Goal: Task Accomplishment & Management: Use online tool/utility

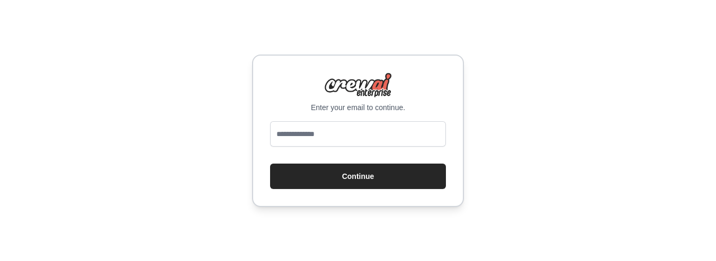
click at [380, 134] on input "email" at bounding box center [358, 133] width 176 height 25
type input "**********"
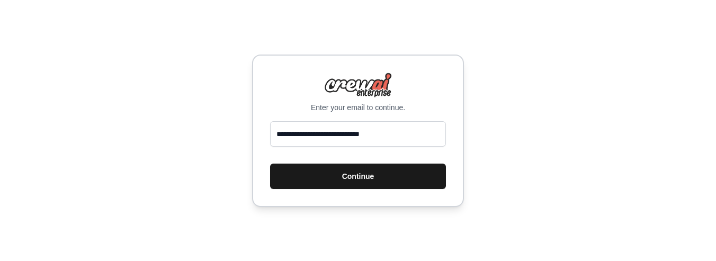
click at [353, 176] on button "Continue" at bounding box center [358, 176] width 176 height 25
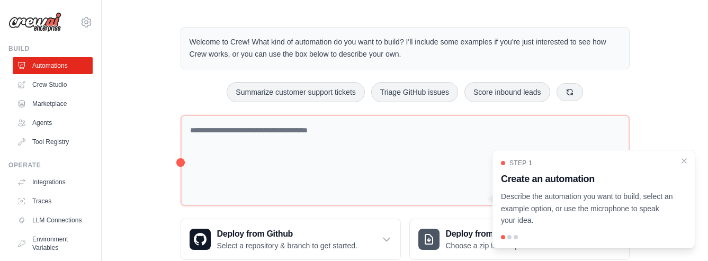
scroll to position [26, 0]
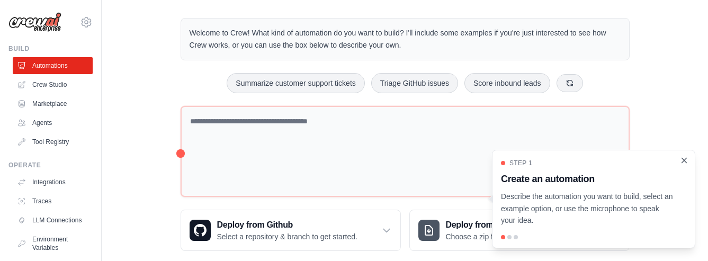
click at [682, 158] on icon "Close walkthrough" at bounding box center [684, 160] width 5 height 5
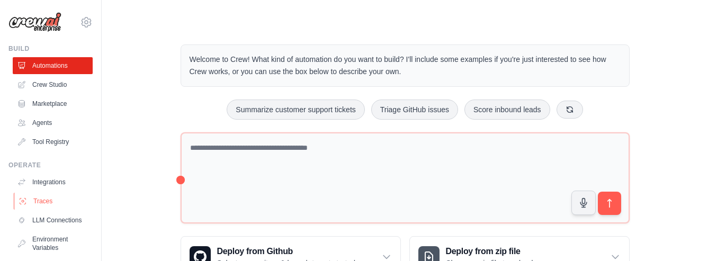
scroll to position [2, 0]
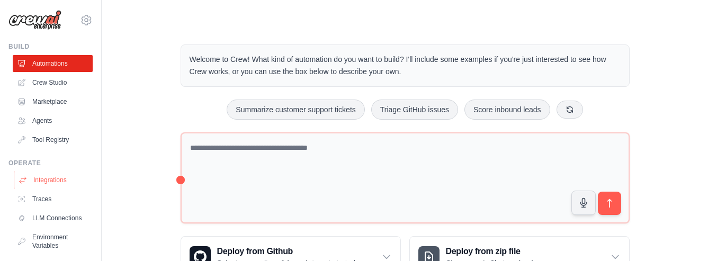
click at [45, 181] on link "Integrations" at bounding box center [54, 179] width 80 height 17
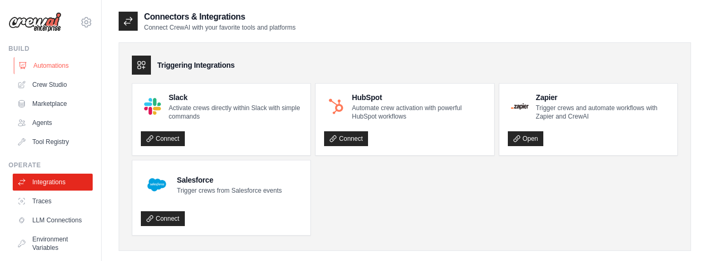
click at [46, 62] on link "Automations" at bounding box center [54, 65] width 80 height 17
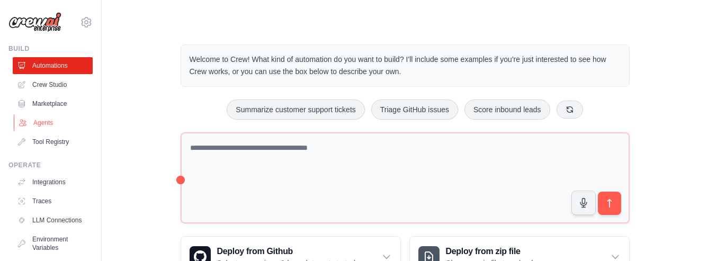
click at [49, 122] on link "Agents" at bounding box center [54, 122] width 80 height 17
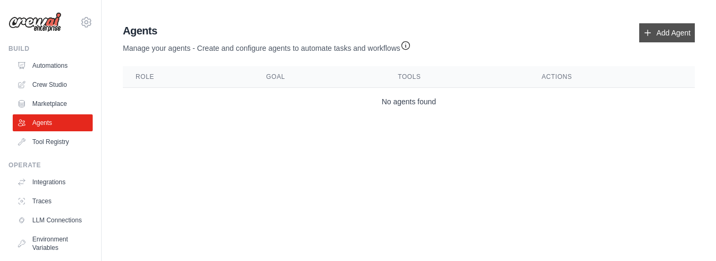
click at [671, 35] on link "Add Agent" at bounding box center [667, 32] width 56 height 19
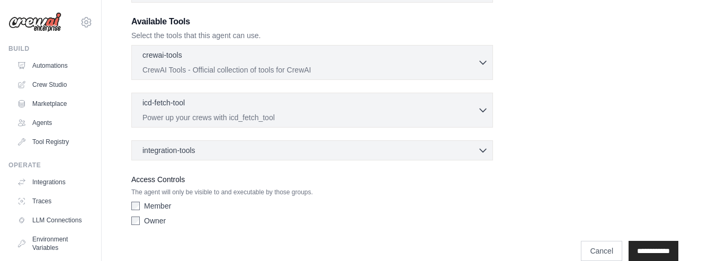
scroll to position [307, 0]
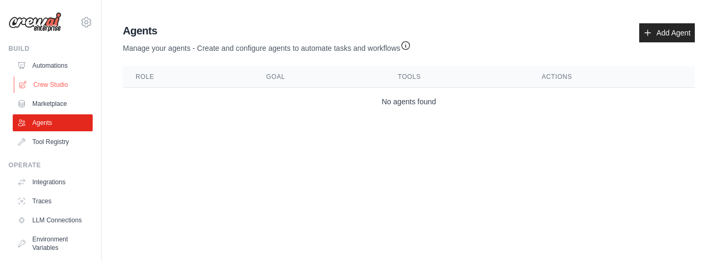
click at [39, 80] on link "Crew Studio" at bounding box center [54, 84] width 80 height 17
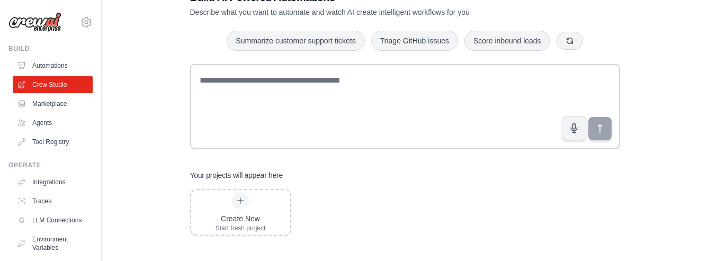
scroll to position [39, 0]
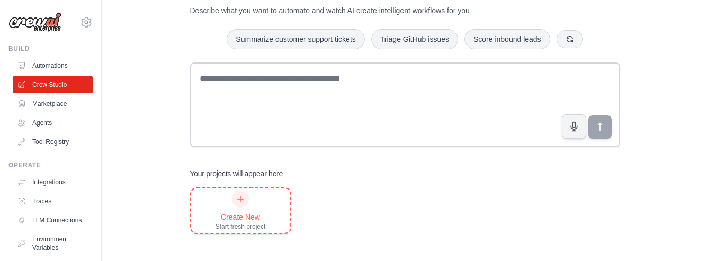
click at [242, 207] on div "Create New Start fresh project" at bounding box center [240, 211] width 50 height 40
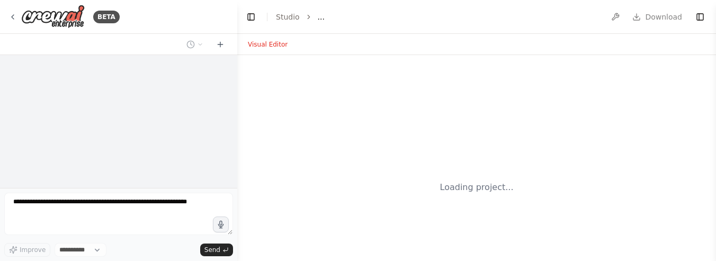
select select "****"
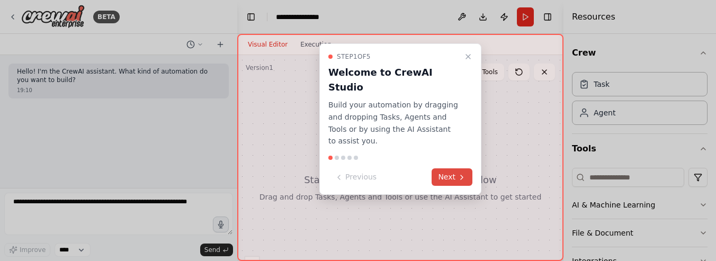
click at [447, 168] on button "Next" at bounding box center [451, 176] width 41 height 17
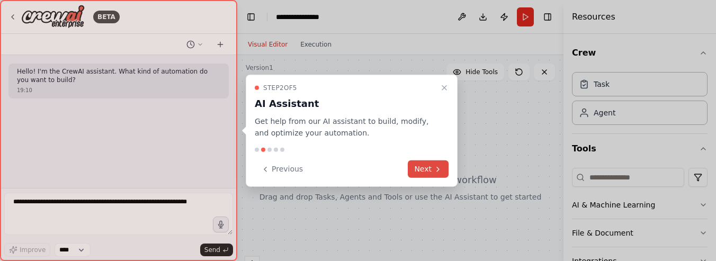
click at [440, 166] on icon at bounding box center [438, 169] width 8 height 8
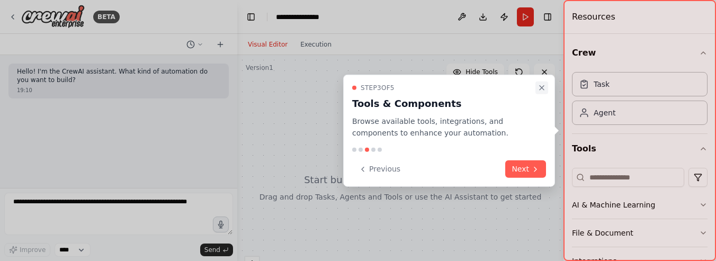
click at [544, 84] on icon "Close walkthrough" at bounding box center [541, 87] width 8 height 8
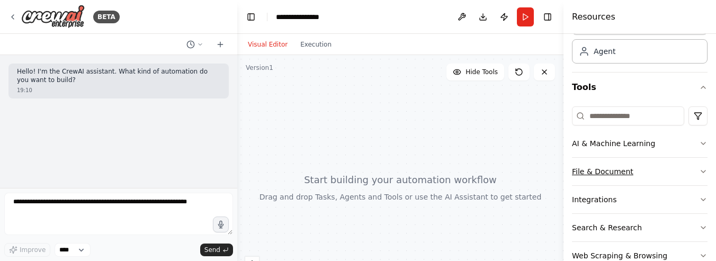
scroll to position [70, 0]
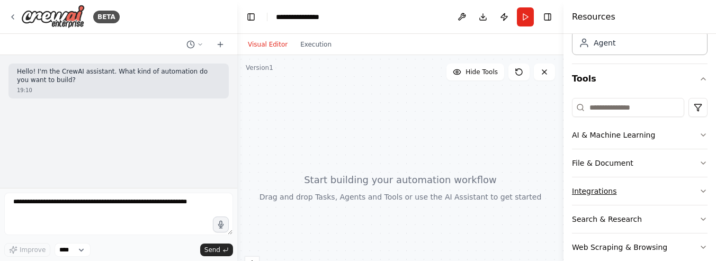
click at [610, 190] on button "Integrations" at bounding box center [640, 191] width 136 height 28
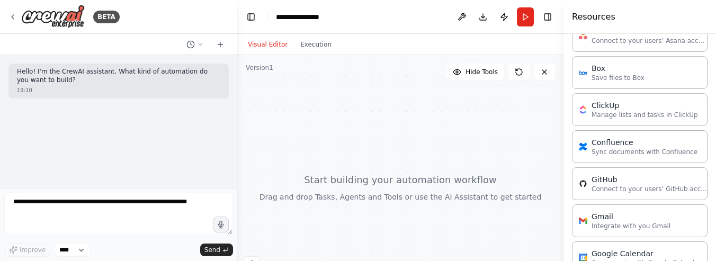
scroll to position [291, 0]
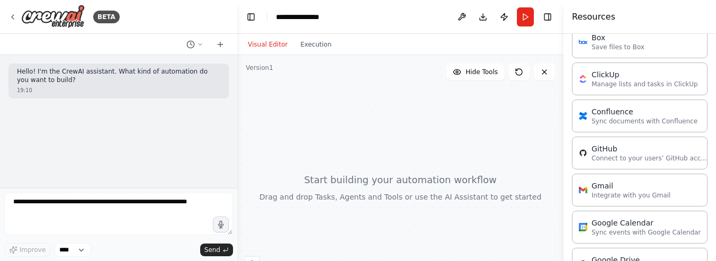
click at [610, 190] on div "Gmail Integrate with you Gmail" at bounding box center [630, 189] width 79 height 19
click at [610, 191] on p "Integrate with you Gmail" at bounding box center [630, 195] width 79 height 8
click at [609, 191] on p "Integrate with you Gmail" at bounding box center [630, 195] width 79 height 8
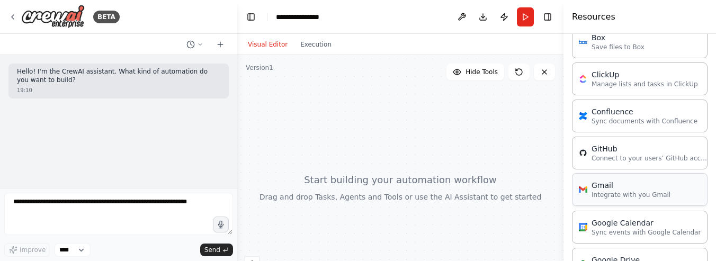
click at [608, 191] on p "Integrate with you Gmail" at bounding box center [630, 195] width 79 height 8
click at [608, 189] on div "Gmail" at bounding box center [630, 185] width 79 height 11
click at [607, 189] on div "Gmail" at bounding box center [630, 185] width 79 height 11
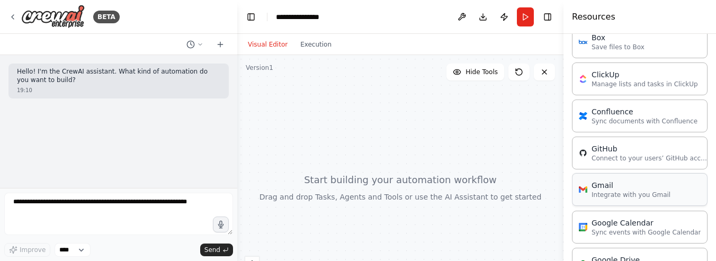
click at [607, 189] on div "Gmail" at bounding box center [630, 185] width 79 height 11
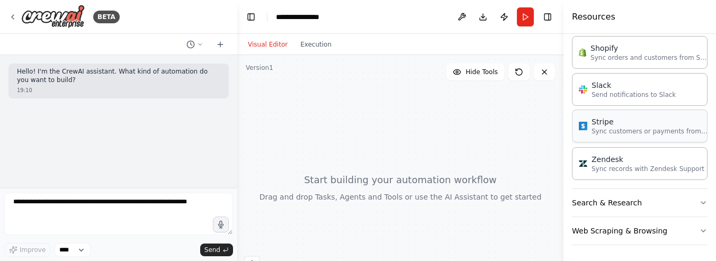
scroll to position [837, 0]
click at [611, 101] on div "Slack Send notifications to Slack" at bounding box center [640, 87] width 136 height 33
click at [616, 93] on p "Send notifications to Slack" at bounding box center [633, 93] width 84 height 8
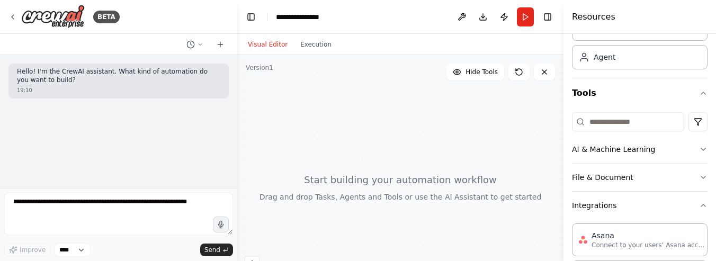
scroll to position [0, 0]
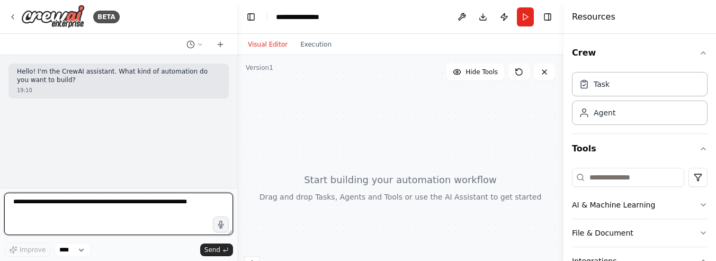
click at [106, 202] on textarea at bounding box center [118, 214] width 229 height 42
type textarea "**********"
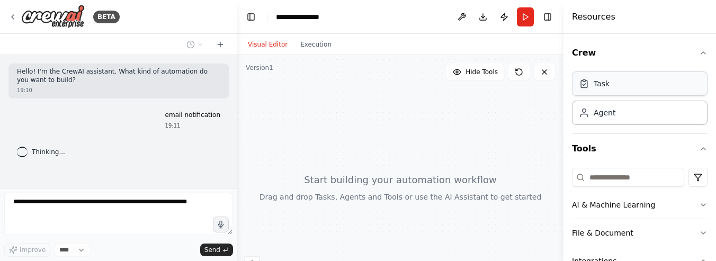
click at [610, 87] on div "Task" at bounding box center [640, 83] width 136 height 24
click at [636, 207] on button "AI & Machine Learning" at bounding box center [640, 205] width 136 height 28
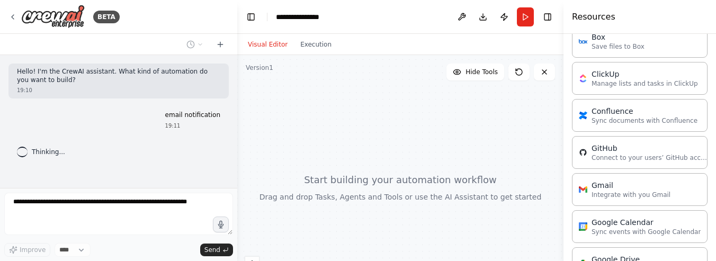
scroll to position [451, 0]
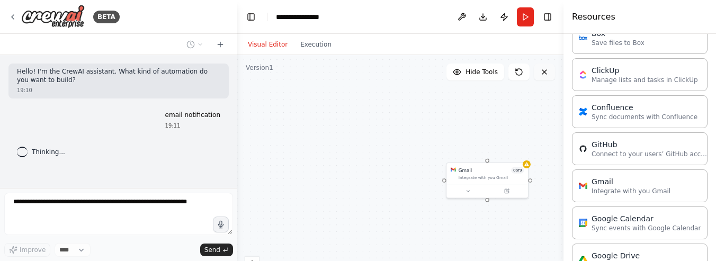
click at [543, 75] on icon at bounding box center [544, 72] width 8 height 8
click at [500, 176] on div "Integrate with you Gmail" at bounding box center [491, 176] width 66 height 5
click at [518, 151] on icon at bounding box center [519, 151] width 6 height 6
click at [500, 150] on button "Confirm" at bounding box center [490, 151] width 38 height 13
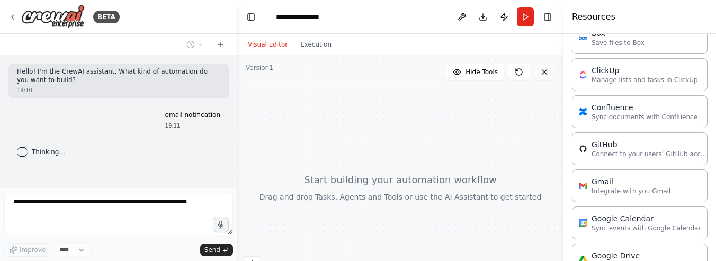
click at [545, 71] on icon at bounding box center [544, 72] width 8 height 8
click at [546, 15] on button "Toggle Right Sidebar" at bounding box center [547, 17] width 15 height 15
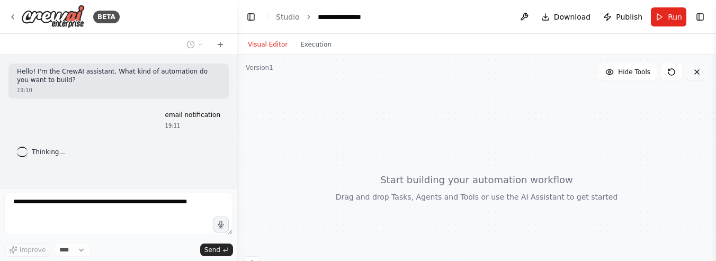
click at [692, 73] on icon at bounding box center [696, 72] width 8 height 8
drag, startPoint x: 696, startPoint y: 70, endPoint x: 684, endPoint y: 68, distance: 11.3
click at [696, 70] on icon at bounding box center [696, 72] width 8 height 8
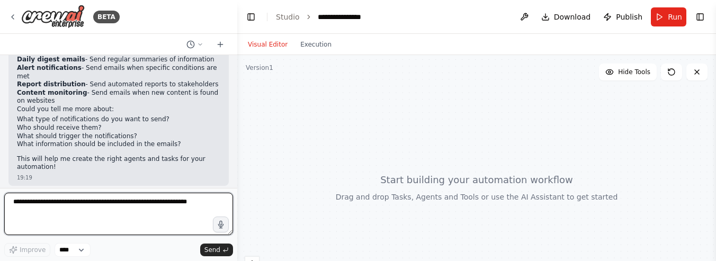
scroll to position [344, 0]
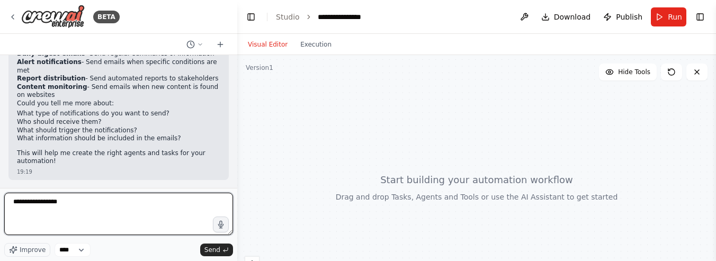
type textarea "**********"
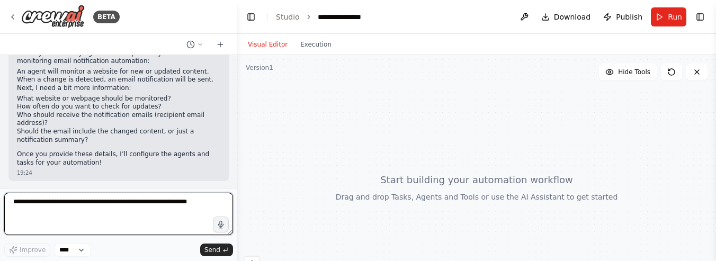
scroll to position [524, 0]
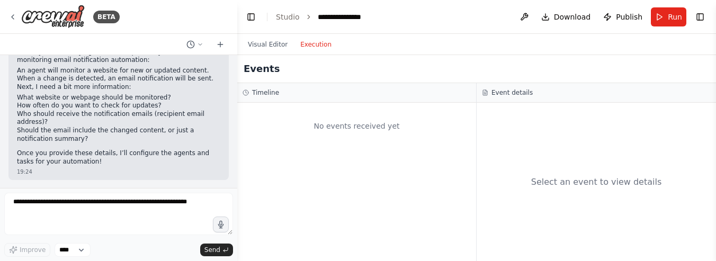
click at [311, 48] on button "Execution" at bounding box center [316, 44] width 44 height 13
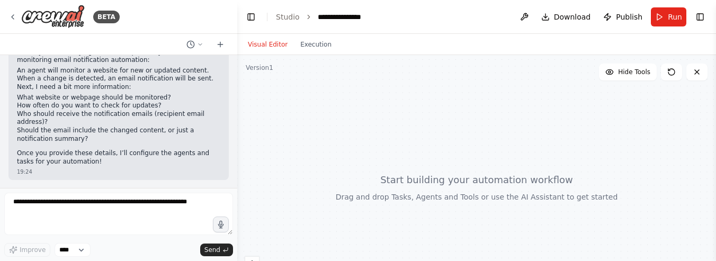
click at [258, 40] on button "Visual Editor" at bounding box center [267, 44] width 52 height 13
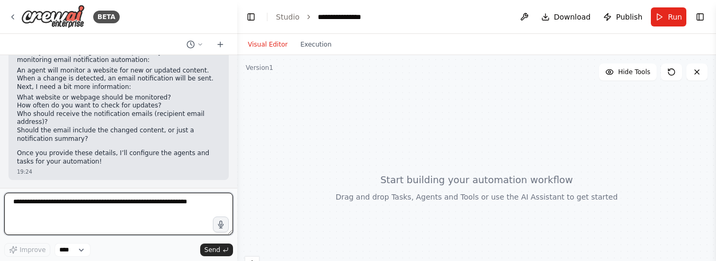
click at [112, 208] on textarea at bounding box center [118, 214] width 229 height 42
type textarea "**********"
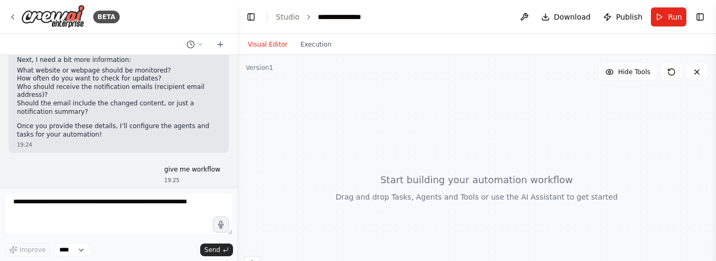
scroll to position [587, 0]
